Goal: Task Accomplishment & Management: Manage account settings

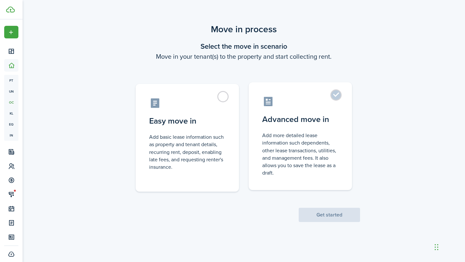
click at [274, 122] on control-radio-card-title "Advanced move in" at bounding box center [300, 120] width 76 height 12
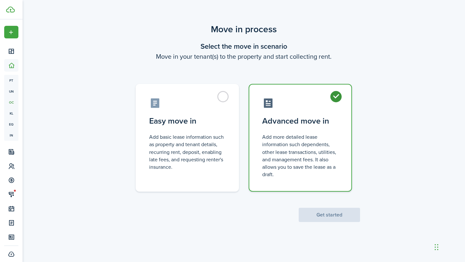
radio input "true"
click at [312, 217] on button "Get started" at bounding box center [329, 215] width 61 height 14
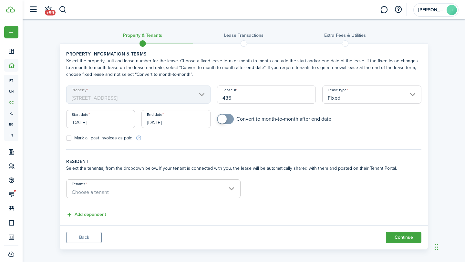
click at [91, 116] on input "[DATE]" at bounding box center [100, 119] width 69 height 18
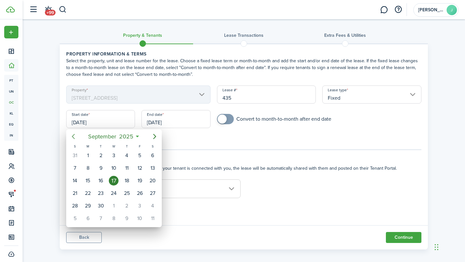
click at [75, 137] on icon "Previous page" at bounding box center [73, 137] width 8 height 8
click at [138, 155] on div "1" at bounding box center [140, 156] width 10 height 10
type input "[DATE]"
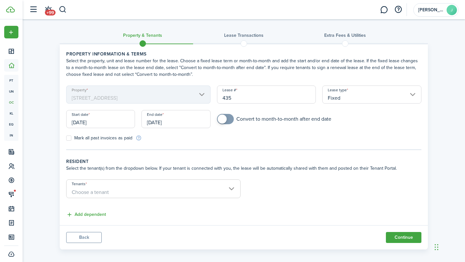
click at [189, 125] on input "[DATE]" at bounding box center [175, 119] width 69 height 18
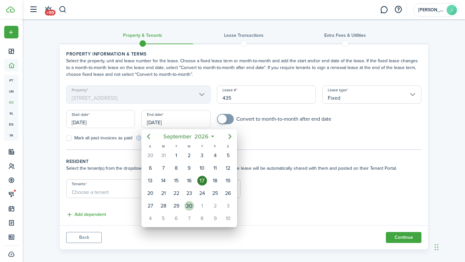
click at [188, 203] on div "30" at bounding box center [189, 206] width 10 height 10
type input "[DATE]"
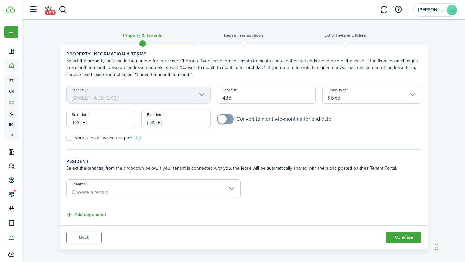
click at [233, 116] on input "checkbox" at bounding box center [274, 119] width 114 height 10
checkbox input "true"
click at [133, 184] on input "Tenants" at bounding box center [154, 184] width 174 height 8
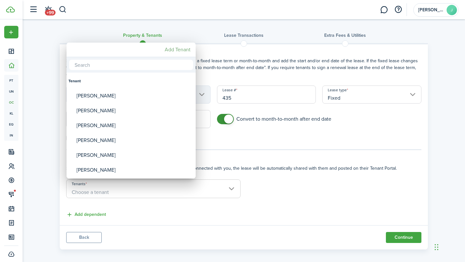
click at [168, 53] on mbsc-button "Add Tenant" at bounding box center [177, 50] width 31 height 12
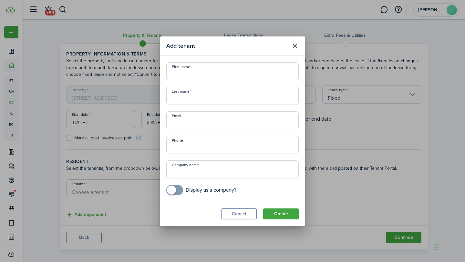
click at [185, 78] on input "First name" at bounding box center [232, 71] width 132 height 18
type input "[PERSON_NAME]"
click at [286, 213] on button "Create" at bounding box center [281, 214] width 36 height 11
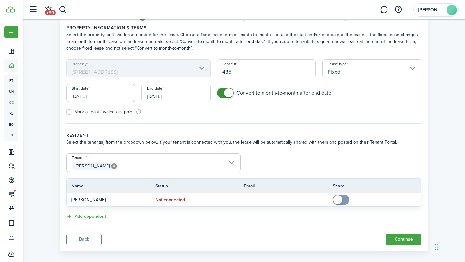
scroll to position [33, 0]
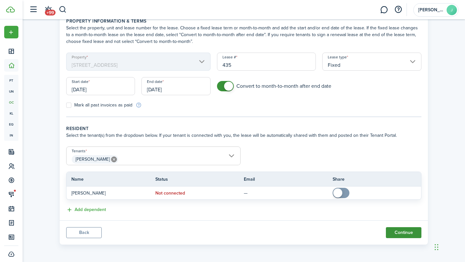
click at [401, 233] on button "Continue" at bounding box center [404, 232] width 36 height 11
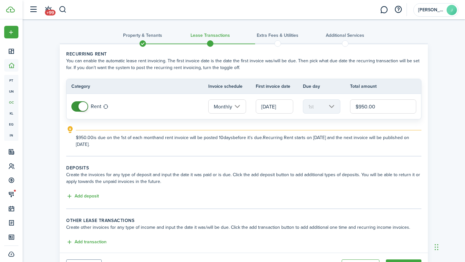
click at [272, 104] on input "[DATE]" at bounding box center [274, 106] width 37 height 14
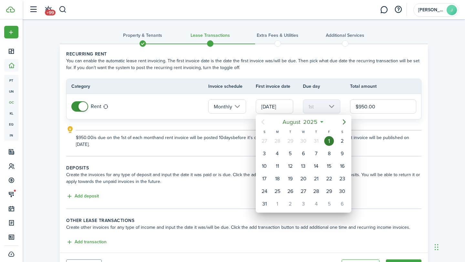
click at [265, 107] on div at bounding box center [232, 130] width 568 height 365
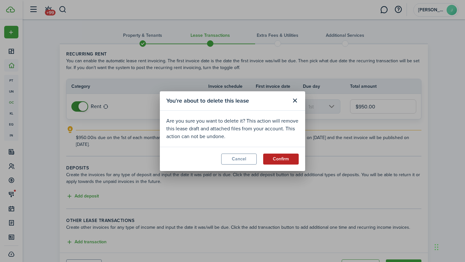
click at [272, 160] on button "Confirm" at bounding box center [281, 159] width 36 height 11
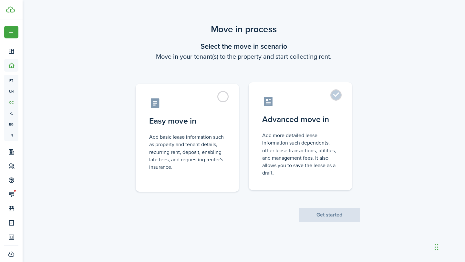
click at [302, 113] on label "Advanced move in Add more detailed lease information such dependents, other lea…" at bounding box center [300, 136] width 103 height 108
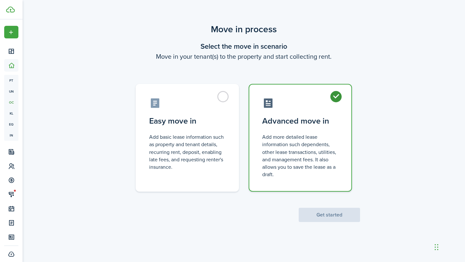
radio input "true"
click at [313, 218] on button "Get started" at bounding box center [329, 215] width 61 height 14
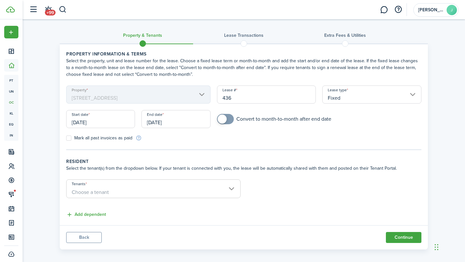
click at [114, 114] on input "[DATE]" at bounding box center [100, 119] width 69 height 18
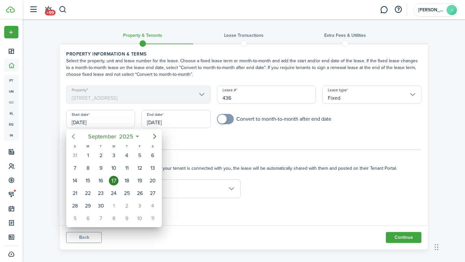
click at [71, 136] on icon "Previous page" at bounding box center [73, 137] width 8 height 8
click at [127, 160] on div "1" at bounding box center [127, 156] width 10 height 10
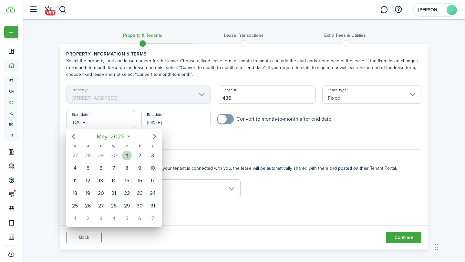
type input "[DATE]"
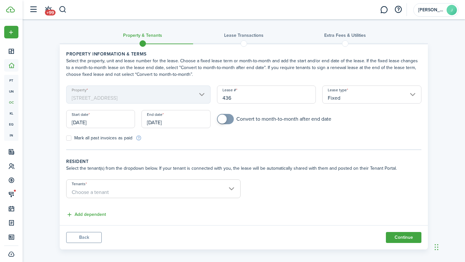
click at [161, 130] on div "End date [DATE]" at bounding box center [175, 122] width 75 height 25
click at [163, 120] on input "[DATE]" at bounding box center [175, 119] width 69 height 18
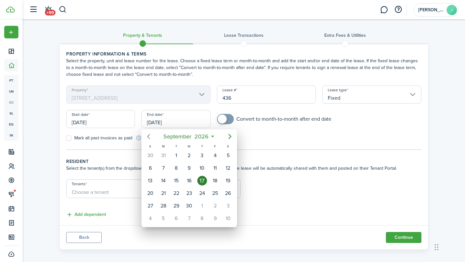
click at [148, 138] on icon "Previous page" at bounding box center [149, 137] width 8 height 8
click at [151, 219] on div "31" at bounding box center [150, 219] width 10 height 10
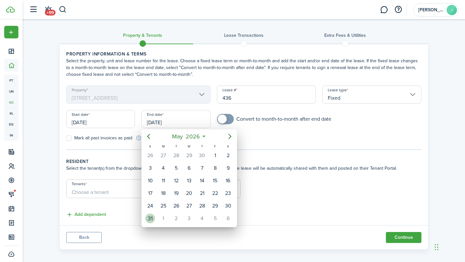
type input "[DATE]"
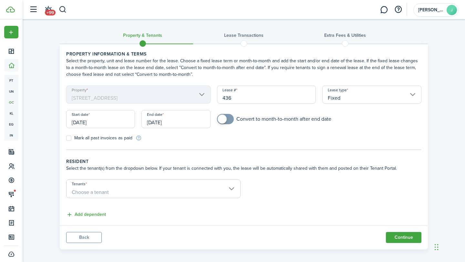
checkbox input "true"
click at [229, 120] on span at bounding box center [225, 119] width 6 height 10
click at [109, 194] on span "Choose a tenant" at bounding box center [154, 192] width 174 height 11
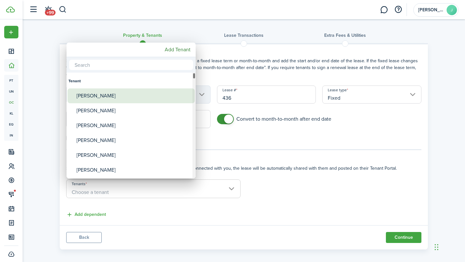
click at [103, 100] on div "[PERSON_NAME]" at bounding box center [134, 95] width 114 height 15
type input "[PERSON_NAME]"
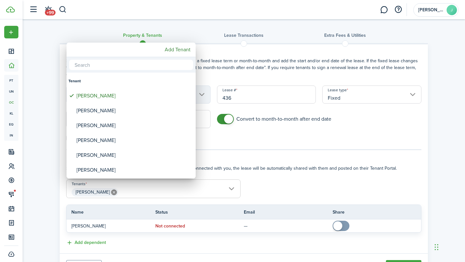
click at [402, 262] on div at bounding box center [232, 130] width 568 height 365
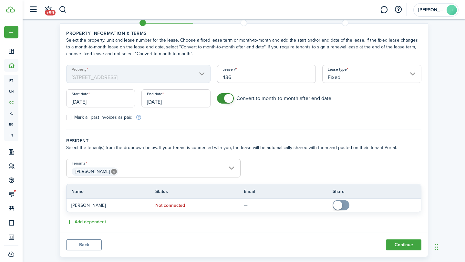
scroll to position [33, 0]
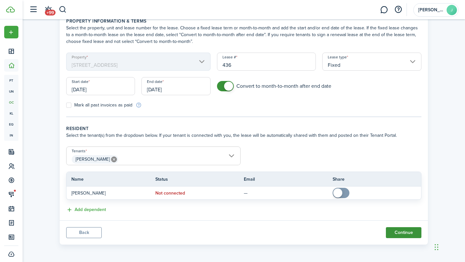
click at [395, 229] on button "Continue" at bounding box center [404, 232] width 36 height 11
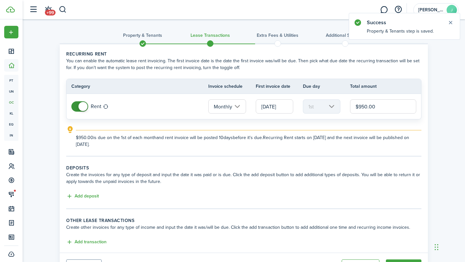
click at [355, 107] on input "$950.00" at bounding box center [383, 106] width 66 height 14
click at [363, 103] on input "$950.00" at bounding box center [383, 106] width 66 height 14
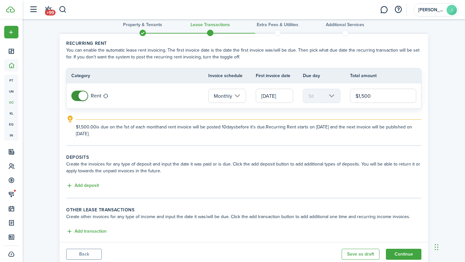
scroll to position [32, 0]
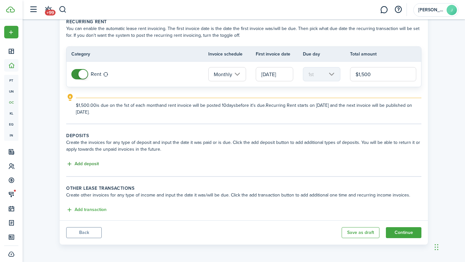
type input "$1,500.00"
click at [92, 166] on button "Add deposit" at bounding box center [82, 163] width 33 height 7
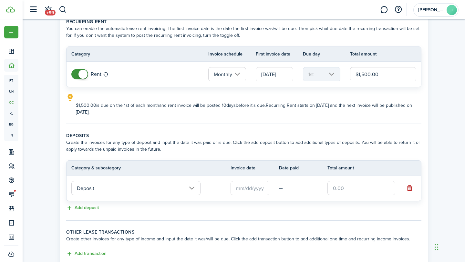
click at [241, 188] on input "text" at bounding box center [250, 188] width 39 height 14
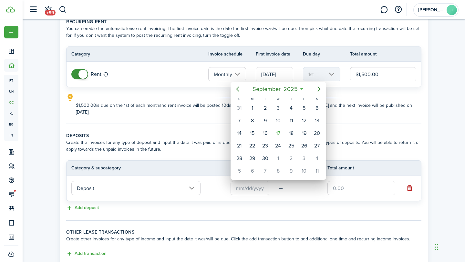
click at [237, 88] on icon "Previous page" at bounding box center [237, 89] width 3 height 5
click at [293, 110] on div "1" at bounding box center [291, 108] width 10 height 10
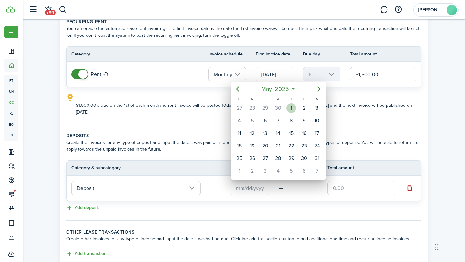
type input "[DATE]"
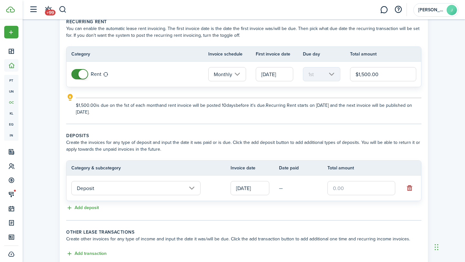
click at [334, 186] on input "text" at bounding box center [361, 188] width 68 height 14
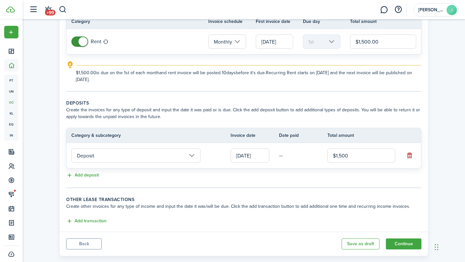
scroll to position [70, 0]
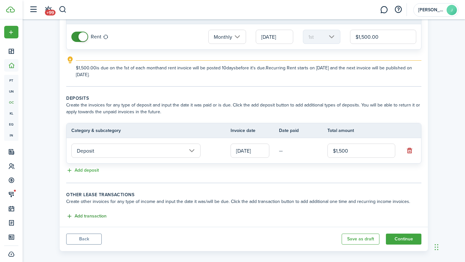
type input "$1,500.00"
click at [100, 215] on button "Add transaction" at bounding box center [86, 216] width 40 height 7
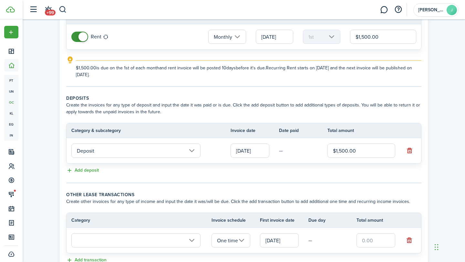
scroll to position [120, 0]
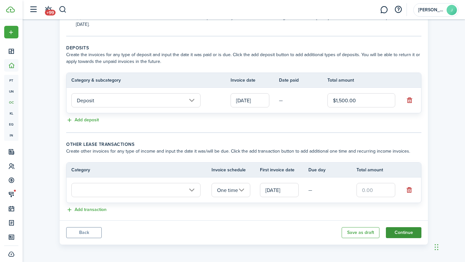
click at [401, 232] on button "Continue" at bounding box center [404, 232] width 36 height 11
click at [409, 191] on button "button" at bounding box center [409, 190] width 9 height 9
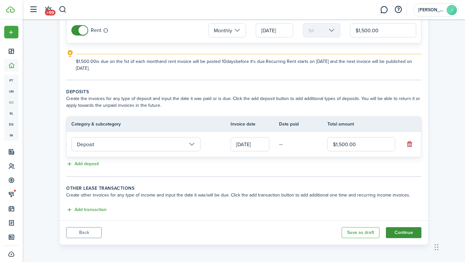
click at [396, 234] on button "Continue" at bounding box center [404, 232] width 36 height 11
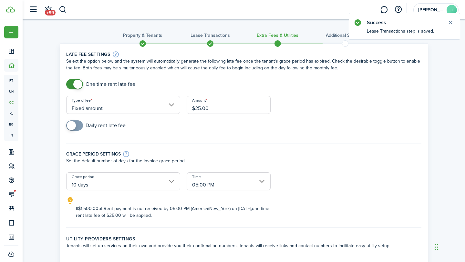
click at [204, 104] on input "$25.00" at bounding box center [229, 105] width 84 height 18
click at [204, 108] on input "$25.00" at bounding box center [229, 105] width 84 height 18
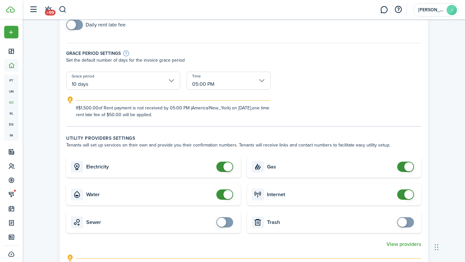
scroll to position [102, 0]
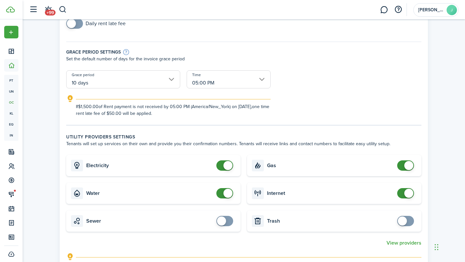
type input "$50.00"
checkbox input "true"
click at [227, 226] on span at bounding box center [224, 221] width 6 height 10
checkbox input "true"
click at [407, 223] on span at bounding box center [405, 221] width 6 height 10
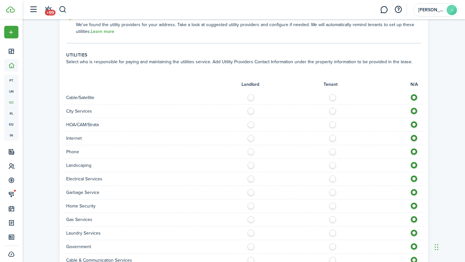
scroll to position [343, 0]
click at [333, 178] on label at bounding box center [334, 176] width 11 height 3
radio input "true"
click at [335, 191] on label at bounding box center [334, 190] width 11 height 3
radio input "true"
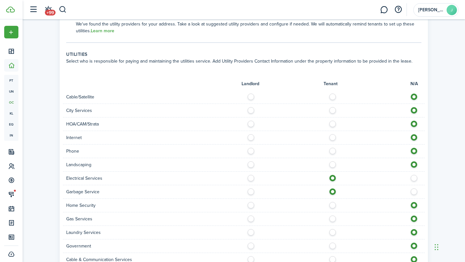
click at [333, 219] on label at bounding box center [334, 217] width 11 height 3
radio input "true"
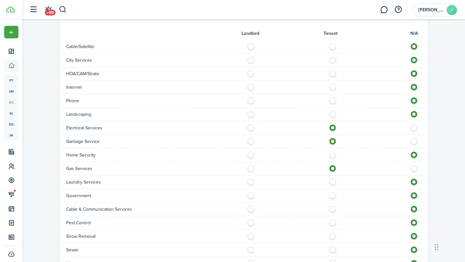
scroll to position [395, 0]
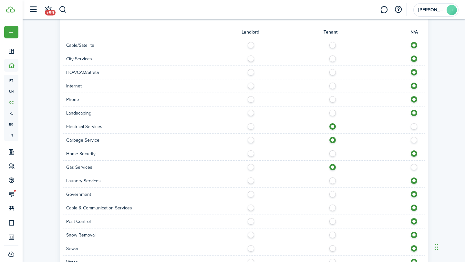
click at [331, 249] on label at bounding box center [334, 246] width 11 height 3
radio input "true"
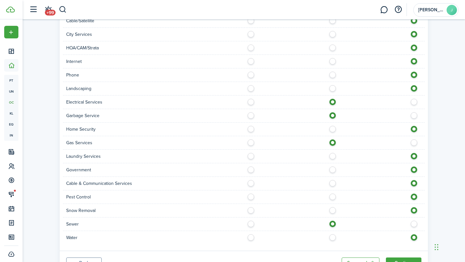
scroll to position [421, 0]
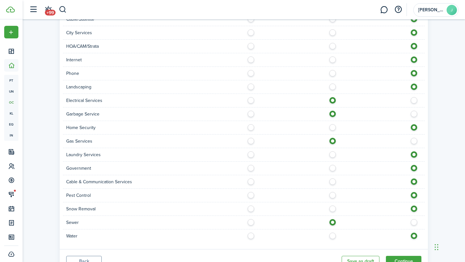
click at [332, 235] on label at bounding box center [334, 234] width 11 height 3
radio input "true"
click at [332, 208] on label at bounding box center [334, 207] width 11 height 3
radio input "true"
click at [393, 254] on panel-main-footer "Back Save as draft Continue" at bounding box center [244, 261] width 368 height 24
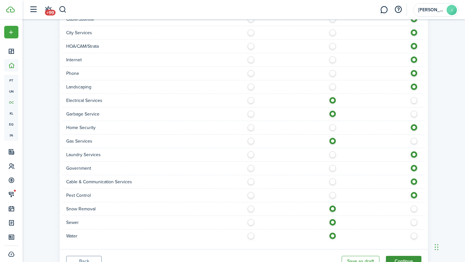
click at [395, 260] on button "Continue" at bounding box center [404, 261] width 36 height 11
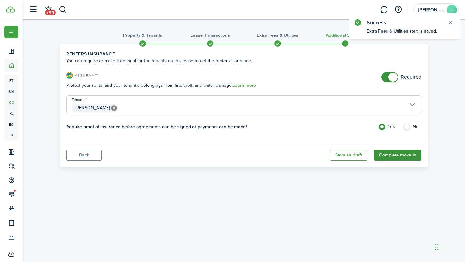
click at [399, 151] on button "Complete move in" at bounding box center [397, 155] width 47 height 11
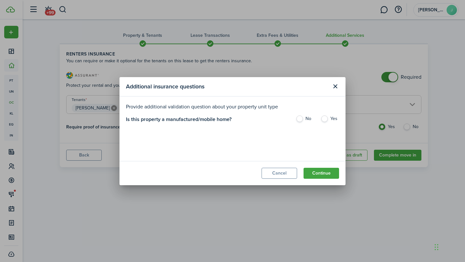
click at [308, 120] on label "No" at bounding box center [305, 121] width 18 height 10
radio input "true"
click at [322, 178] on button "Continue" at bounding box center [321, 173] width 36 height 11
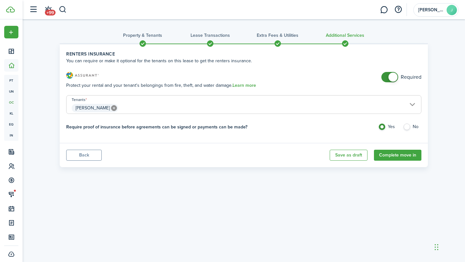
checkbox input "false"
click at [396, 77] on span at bounding box center [392, 77] width 9 height 9
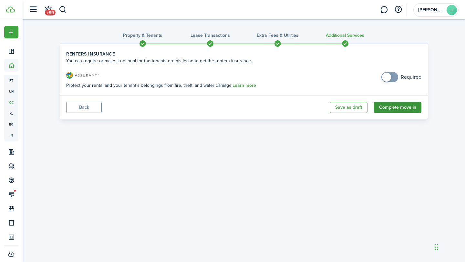
click at [403, 105] on button "Complete move in" at bounding box center [397, 107] width 47 height 11
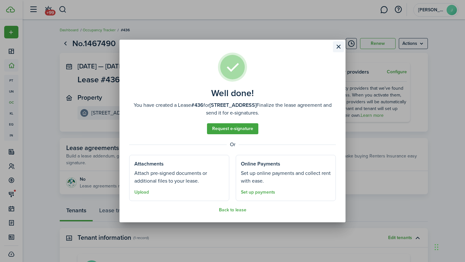
click at [337, 47] on button "Close modal" at bounding box center [338, 46] width 11 height 11
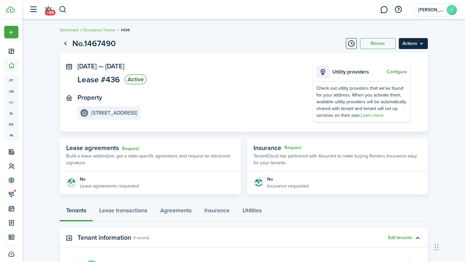
click at [412, 39] on menu-btn "Actions" at bounding box center [413, 43] width 29 height 11
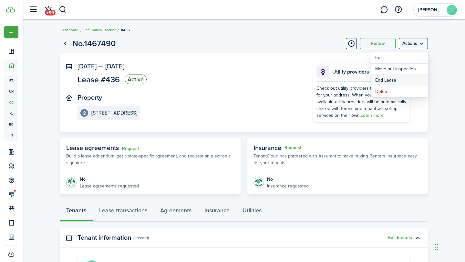
click at [388, 81] on link "End Lease" at bounding box center [399, 80] width 56 height 11
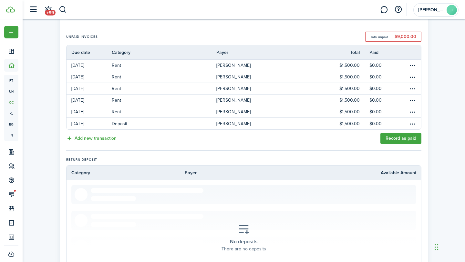
scroll to position [227, 0]
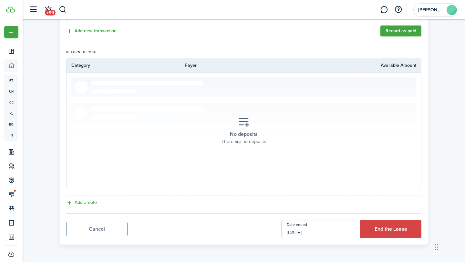
click at [334, 231] on input "[DATE]" at bounding box center [318, 229] width 74 height 18
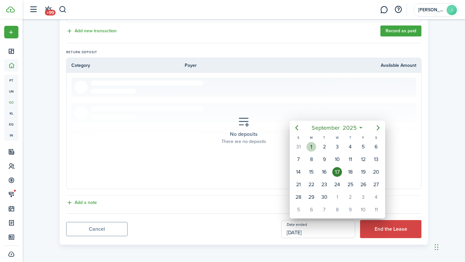
click at [312, 148] on div "1" at bounding box center [311, 147] width 10 height 10
type input "[DATE]"
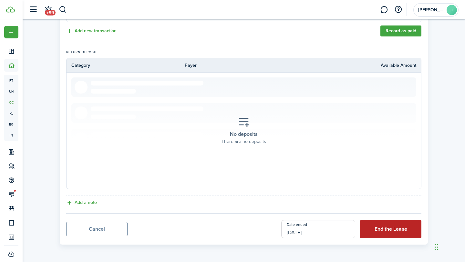
click at [370, 227] on button "End the Lease" at bounding box center [390, 229] width 61 height 18
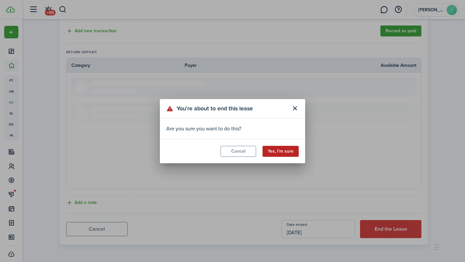
click at [267, 147] on button "Yes, I'm sure" at bounding box center [280, 151] width 36 height 11
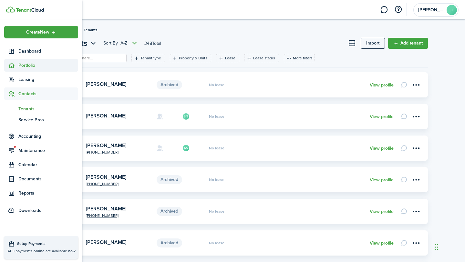
click at [21, 67] on span "Portfolio" at bounding box center [48, 65] width 60 height 7
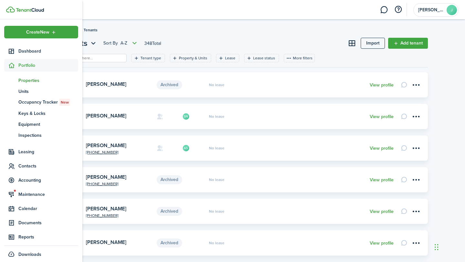
click at [25, 81] on span "Properties" at bounding box center [48, 80] width 60 height 7
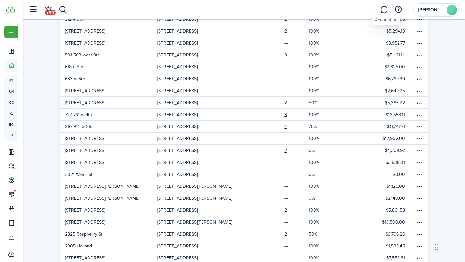
scroll to position [103, 0]
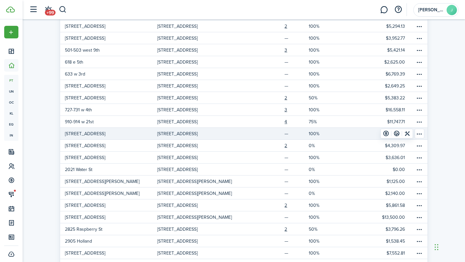
click at [421, 133] on table-menu-btn-icon "Open menu" at bounding box center [420, 134] width 10 height 10
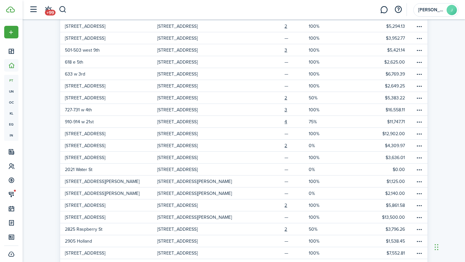
click at [440, 131] on div "Properties 26 Total Import Add property Status Active Occupancy Property type B…" at bounding box center [244, 115] width 442 height 367
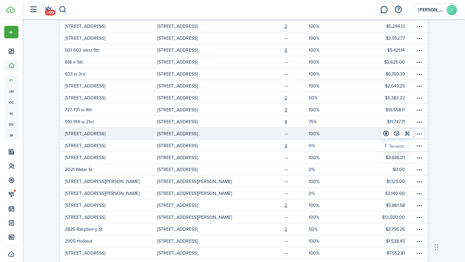
click at [396, 134] on link at bounding box center [396, 133] width 11 height 9
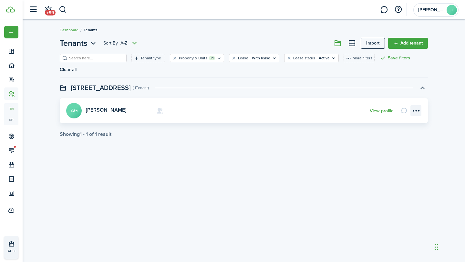
click at [418, 105] on menu-btn-icon "Open menu" at bounding box center [415, 110] width 11 height 11
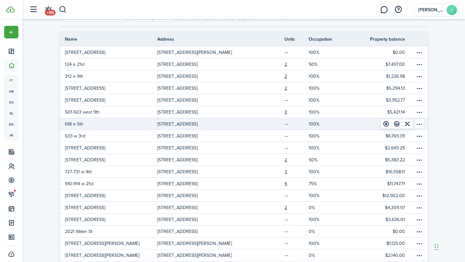
scroll to position [45, 0]
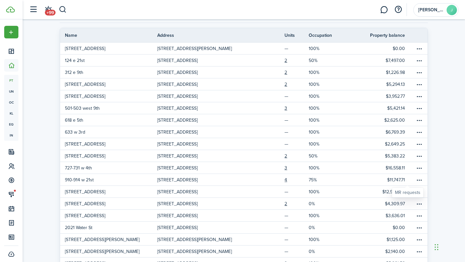
click at [420, 192] on div "MR requests" at bounding box center [407, 193] width 31 height 10
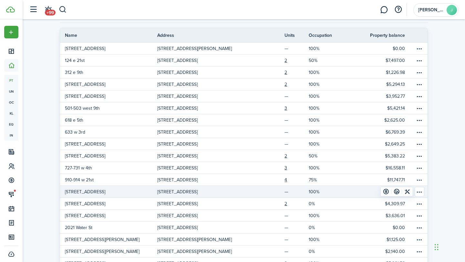
click at [419, 192] on table-menu-btn-icon "Open menu" at bounding box center [420, 192] width 10 height 10
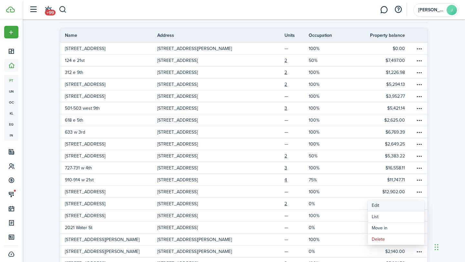
click at [401, 204] on link "Edit" at bounding box center [396, 205] width 56 height 11
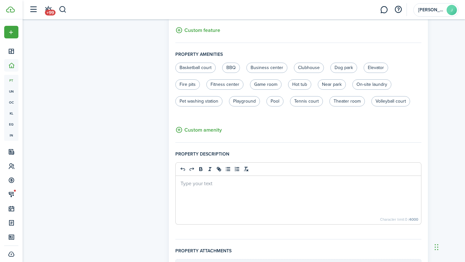
scroll to position [411, 0]
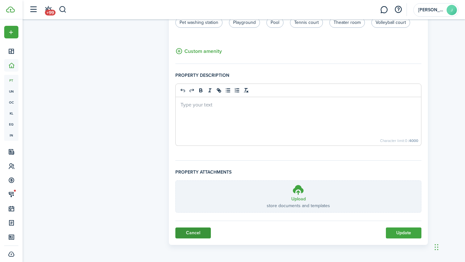
click at [205, 234] on link "Cancel" at bounding box center [193, 233] width 36 height 11
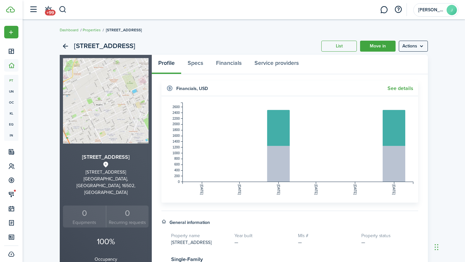
scroll to position [4, 0]
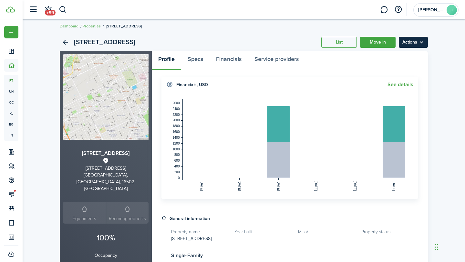
click at [413, 42] on menu-btn "Actions" at bounding box center [413, 42] width 29 height 11
click at [206, 34] on div "[STREET_ADDRESS] List Move in Actions" at bounding box center [244, 42] width 368 height 17
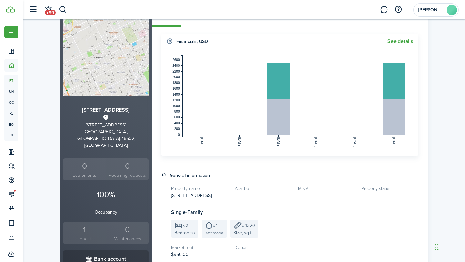
scroll to position [105, 0]
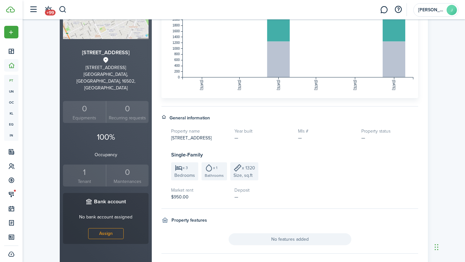
click at [84, 166] on div "1" at bounding box center [85, 172] width 40 height 12
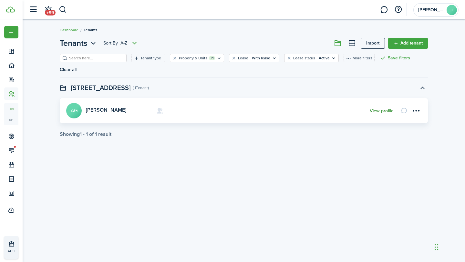
click at [385, 108] on link "View profile" at bounding box center [382, 110] width 24 height 5
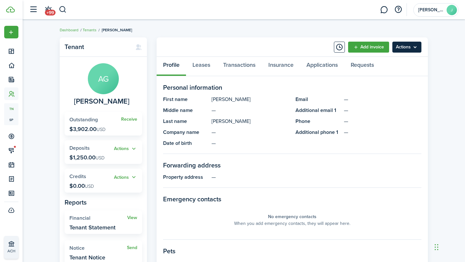
click at [413, 50] on menu-btn "Actions" at bounding box center [406, 47] width 29 height 11
click at [197, 67] on link "Leases" at bounding box center [201, 66] width 31 height 19
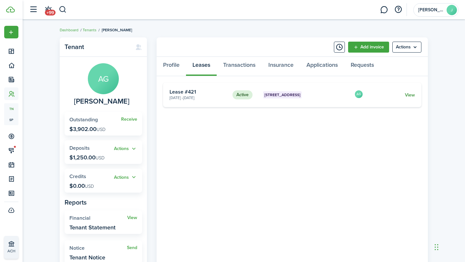
click at [413, 97] on link "View" at bounding box center [410, 95] width 10 height 7
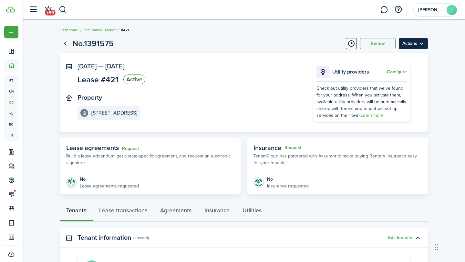
click at [409, 46] on menu-btn "Actions" at bounding box center [413, 43] width 29 height 11
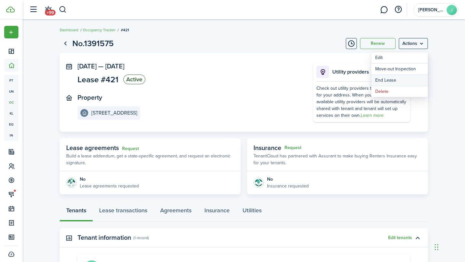
click at [389, 83] on link "End Lease" at bounding box center [399, 80] width 56 height 11
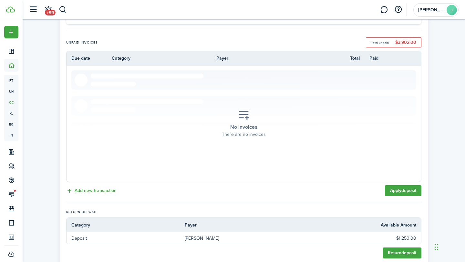
scroll to position [159, 0]
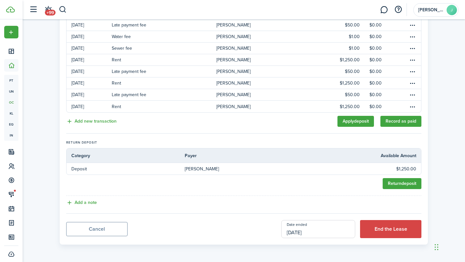
click at [308, 236] on input "[DATE]" at bounding box center [318, 229] width 74 height 18
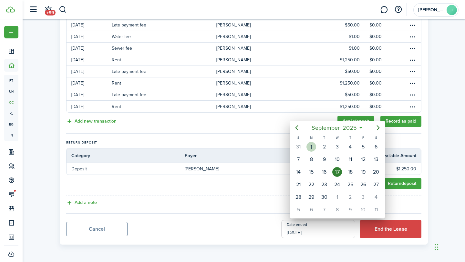
click at [309, 146] on div "1" at bounding box center [311, 147] width 10 height 10
type input "[DATE]"
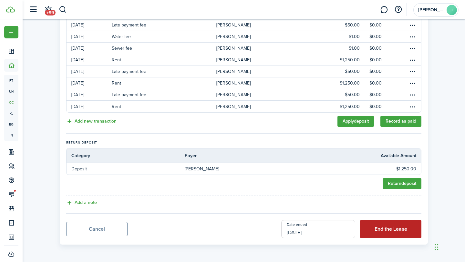
click at [388, 237] on button "End the Lease" at bounding box center [390, 229] width 61 height 18
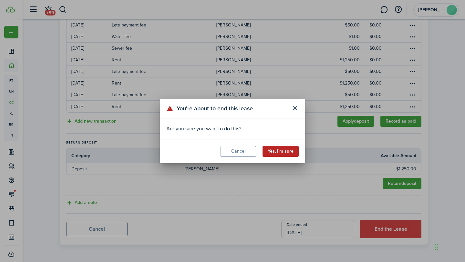
click at [274, 150] on button "Yes, I'm sure" at bounding box center [280, 151] width 36 height 11
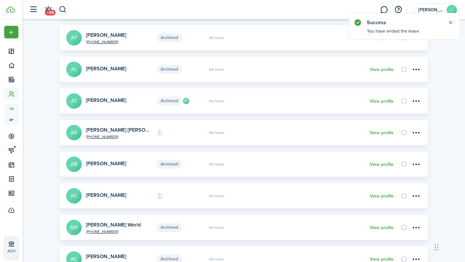
scroll to position [224, 0]
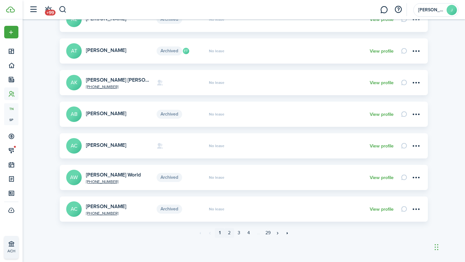
click at [232, 231] on link "2" at bounding box center [229, 233] width 10 height 10
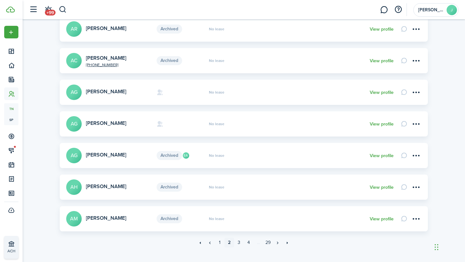
scroll to position [215, 0]
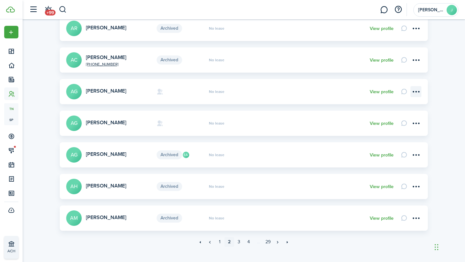
click at [418, 92] on menu-btn-icon "Open menu" at bounding box center [415, 91] width 11 height 11
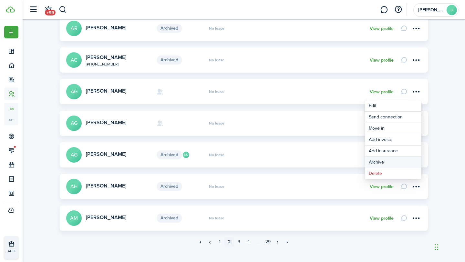
click at [385, 161] on button "Archive" at bounding box center [393, 162] width 56 height 11
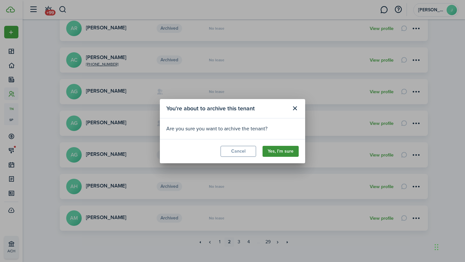
click at [283, 154] on button "Yes, I'm sure" at bounding box center [280, 151] width 36 height 11
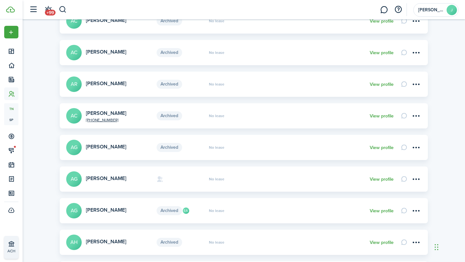
scroll to position [210, 0]
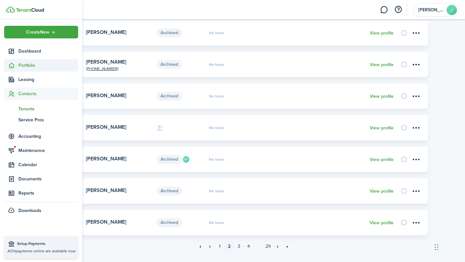
click at [28, 62] on span "Portfolio" at bounding box center [48, 65] width 60 height 7
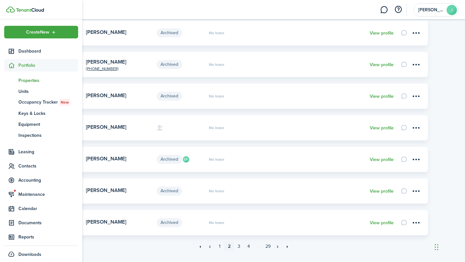
click at [30, 81] on span "Properties" at bounding box center [48, 80] width 60 height 7
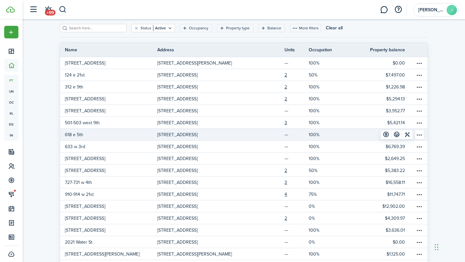
scroll to position [58, 0]
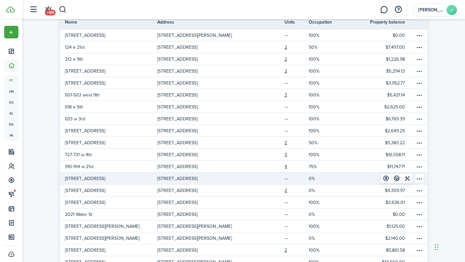
click at [422, 179] on table-menu-btn-icon "Open menu" at bounding box center [420, 179] width 10 height 10
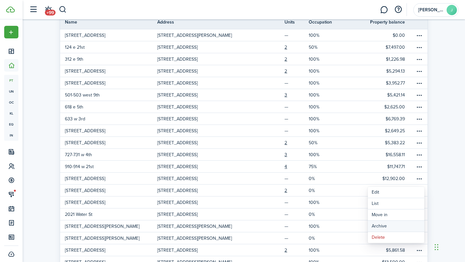
click at [379, 227] on button "Archive" at bounding box center [396, 226] width 56 height 11
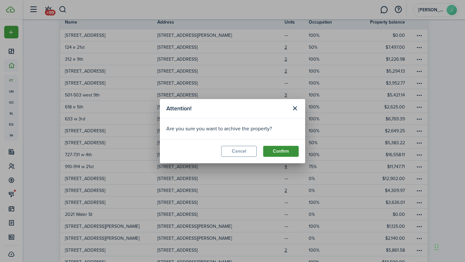
click at [277, 153] on button "Confirm" at bounding box center [281, 151] width 36 height 11
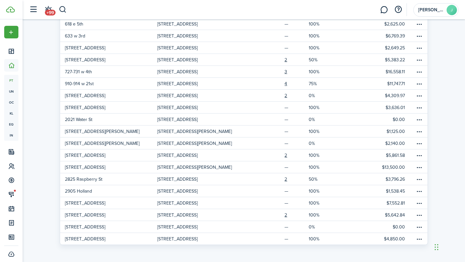
scroll to position [142, 0]
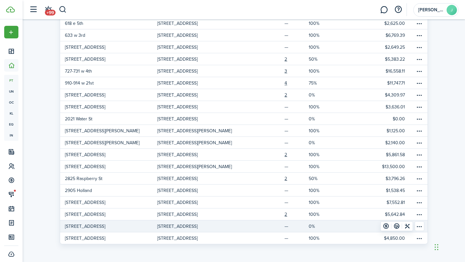
click at [86, 227] on p "[STREET_ADDRESS]" at bounding box center [85, 226] width 40 height 7
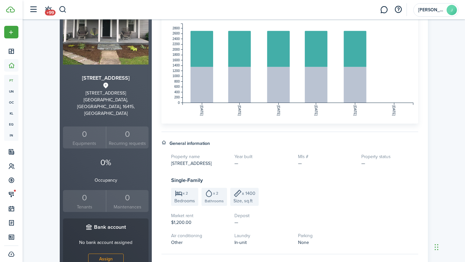
scroll to position [77, 0]
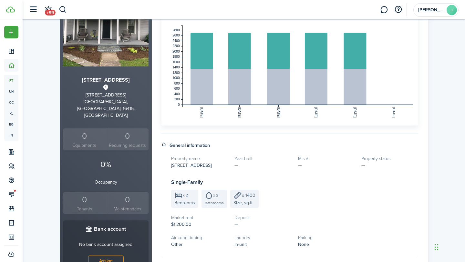
click at [86, 194] on div "0" at bounding box center [85, 200] width 40 height 12
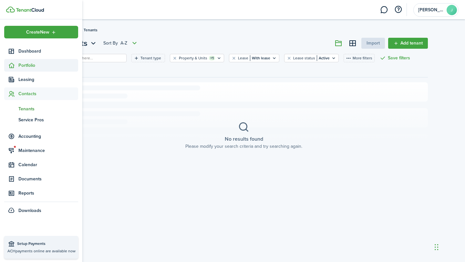
click at [19, 67] on span "Portfolio" at bounding box center [48, 65] width 60 height 7
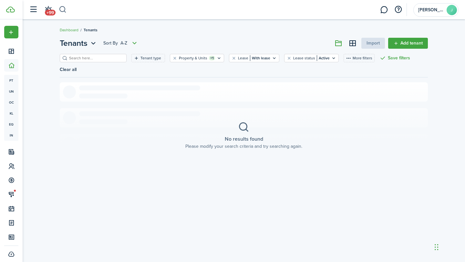
click at [60, 9] on button "button" at bounding box center [63, 9] width 8 height 11
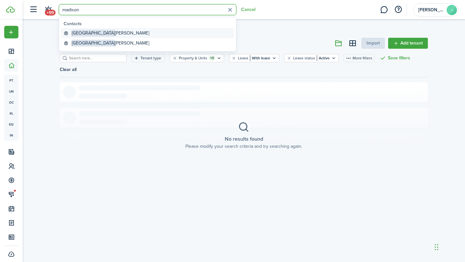
type input "madison"
click at [105, 31] on link "[PERSON_NAME]" at bounding box center [147, 33] width 173 height 10
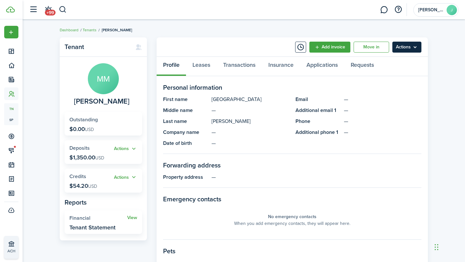
click at [397, 48] on menu-btn "Actions" at bounding box center [406, 47] width 29 height 11
click at [374, 48] on link "Move in" at bounding box center [372, 47] width 36 height 11
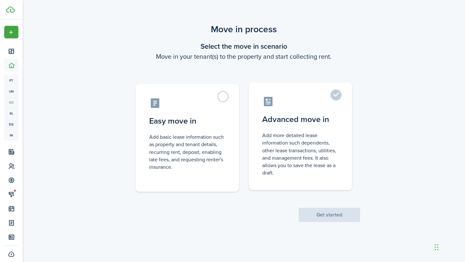
click at [328, 106] on control-radio-card-icon at bounding box center [300, 101] width 76 height 11
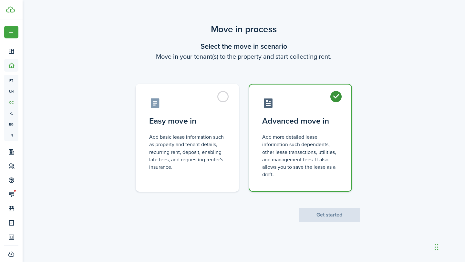
radio input "true"
click at [317, 213] on button "Get started" at bounding box center [329, 215] width 61 height 14
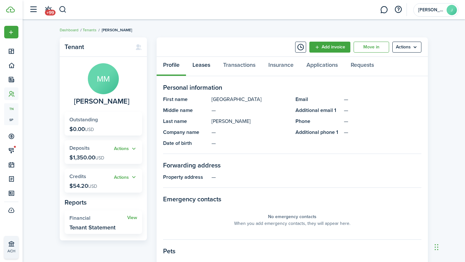
click at [204, 57] on panel-main "Add invoice Move in Actions Profile Leases Transactions Insurance Applications …" at bounding box center [292, 216] width 271 height 358
click at [204, 72] on link "Leases" at bounding box center [201, 66] width 31 height 19
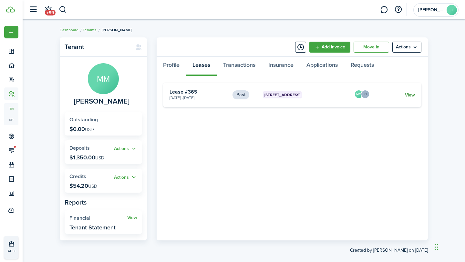
click at [410, 93] on link "View" at bounding box center [410, 95] width 10 height 7
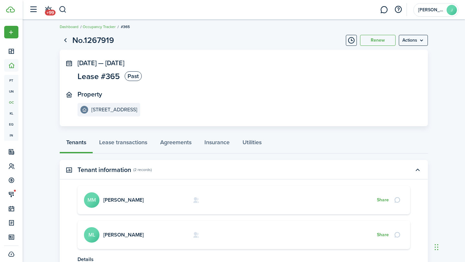
scroll to position [5, 0]
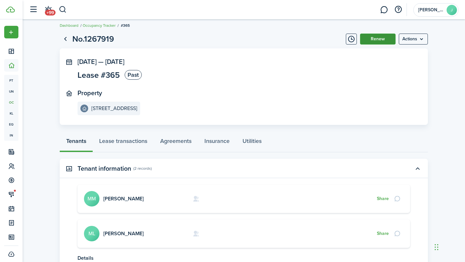
click at [380, 41] on button "Renew" at bounding box center [378, 39] width 36 height 11
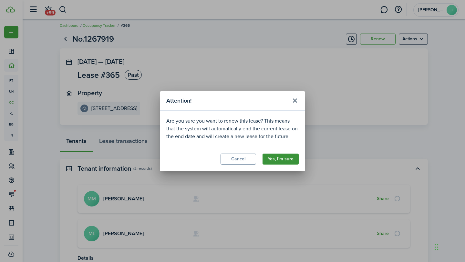
click at [289, 158] on button "Yes, I'm sure" at bounding box center [280, 159] width 36 height 11
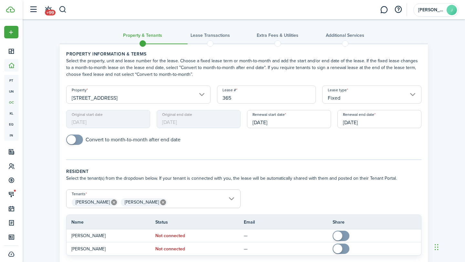
scroll to position [4, 0]
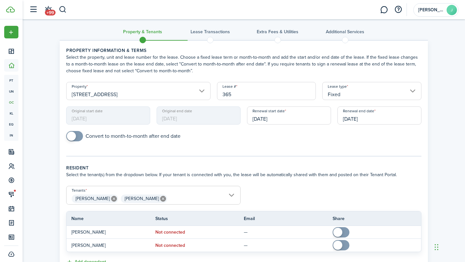
click at [144, 134] on input "checkbox" at bounding box center [123, 136] width 114 height 10
checkbox input "true"
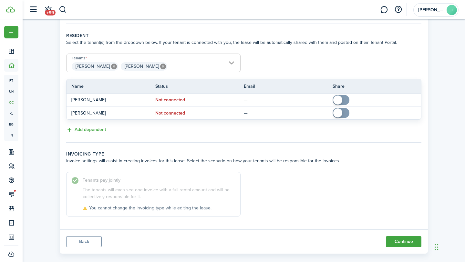
scroll to position [142, 0]
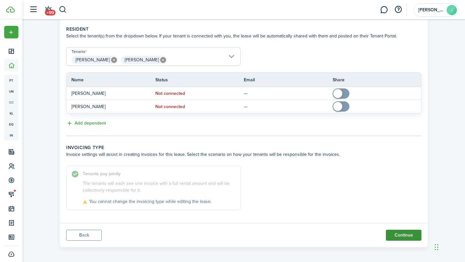
click at [401, 233] on button "Continue" at bounding box center [404, 235] width 36 height 11
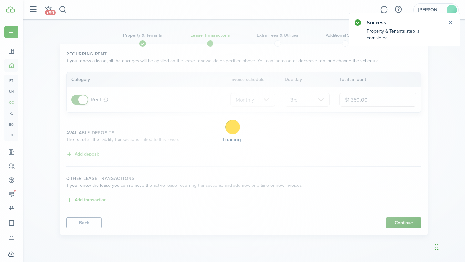
scroll to position [0, 0]
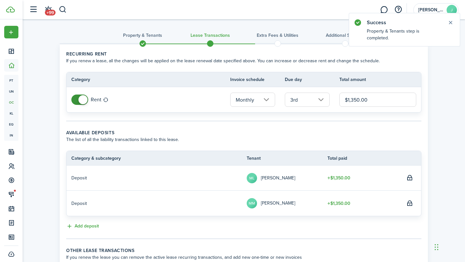
click at [315, 103] on input "3rd" at bounding box center [307, 100] width 45 height 14
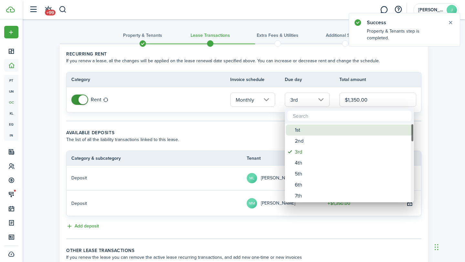
click at [310, 130] on div "1st" at bounding box center [352, 130] width 114 height 11
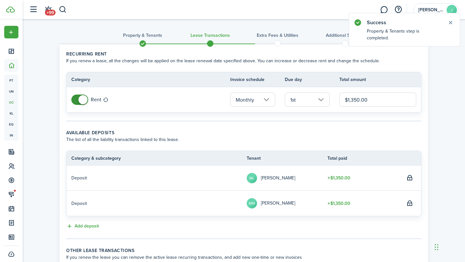
click at [320, 105] on input "1st" at bounding box center [307, 100] width 45 height 14
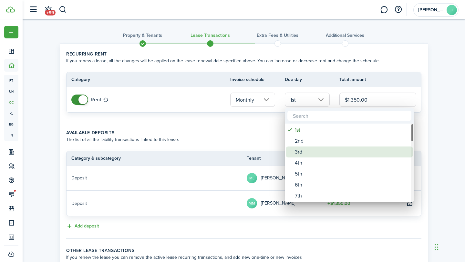
click at [309, 149] on div "3rd" at bounding box center [352, 152] width 114 height 11
type input "3rd"
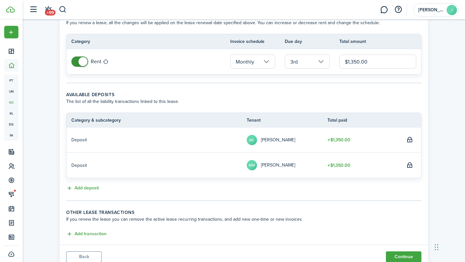
scroll to position [62, 0]
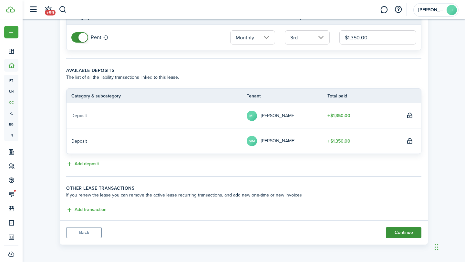
click at [394, 232] on button "Continue" at bounding box center [404, 232] width 36 height 11
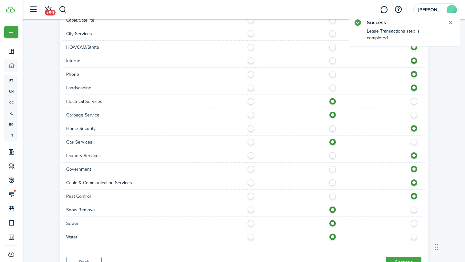
scroll to position [353, 0]
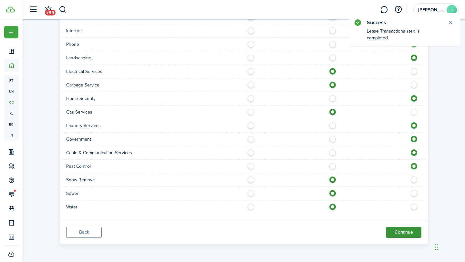
click at [413, 229] on button "Continue" at bounding box center [404, 232] width 36 height 11
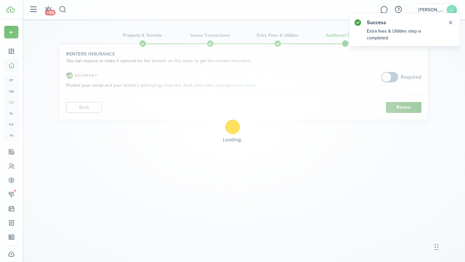
scroll to position [0, 0]
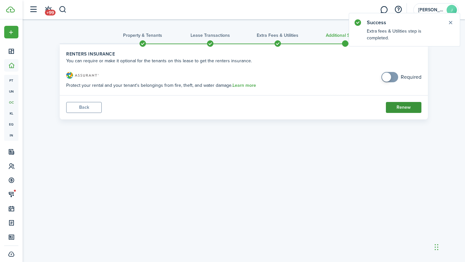
click at [405, 107] on button "Renew" at bounding box center [404, 107] width 36 height 11
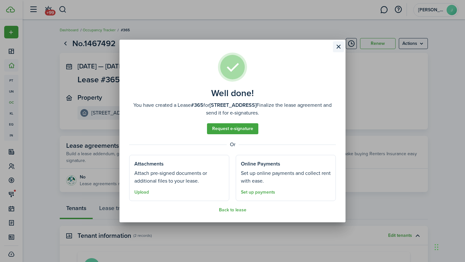
click at [338, 48] on button "Close modal" at bounding box center [338, 46] width 11 height 11
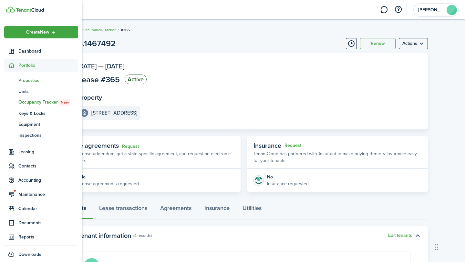
click at [18, 80] on span "pt" at bounding box center [11, 80] width 14 height 11
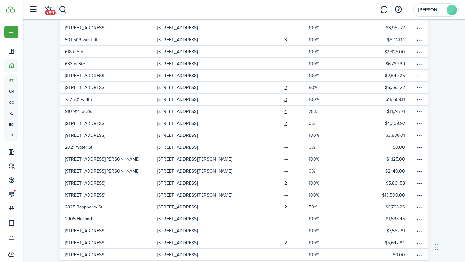
scroll to position [142, 0]
